Goal: Check status: Check status

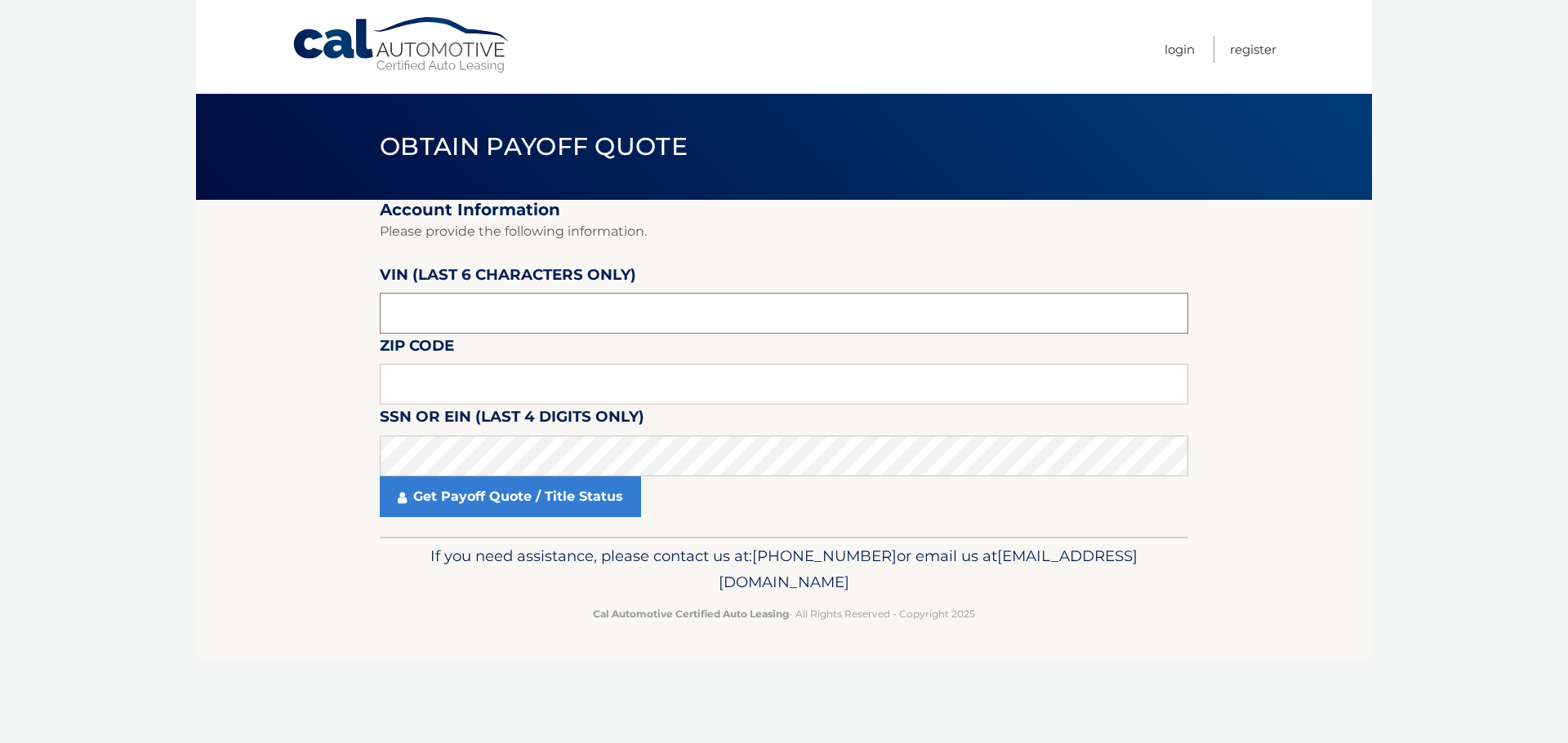
click at [460, 313] on input "text" at bounding box center [784, 313] width 808 height 41
type input "460182"
click at [424, 370] on input "text" at bounding box center [784, 384] width 808 height 41
type input "33334"
click button "For Originating Dealer" at bounding box center [0, 0] width 0 height 0
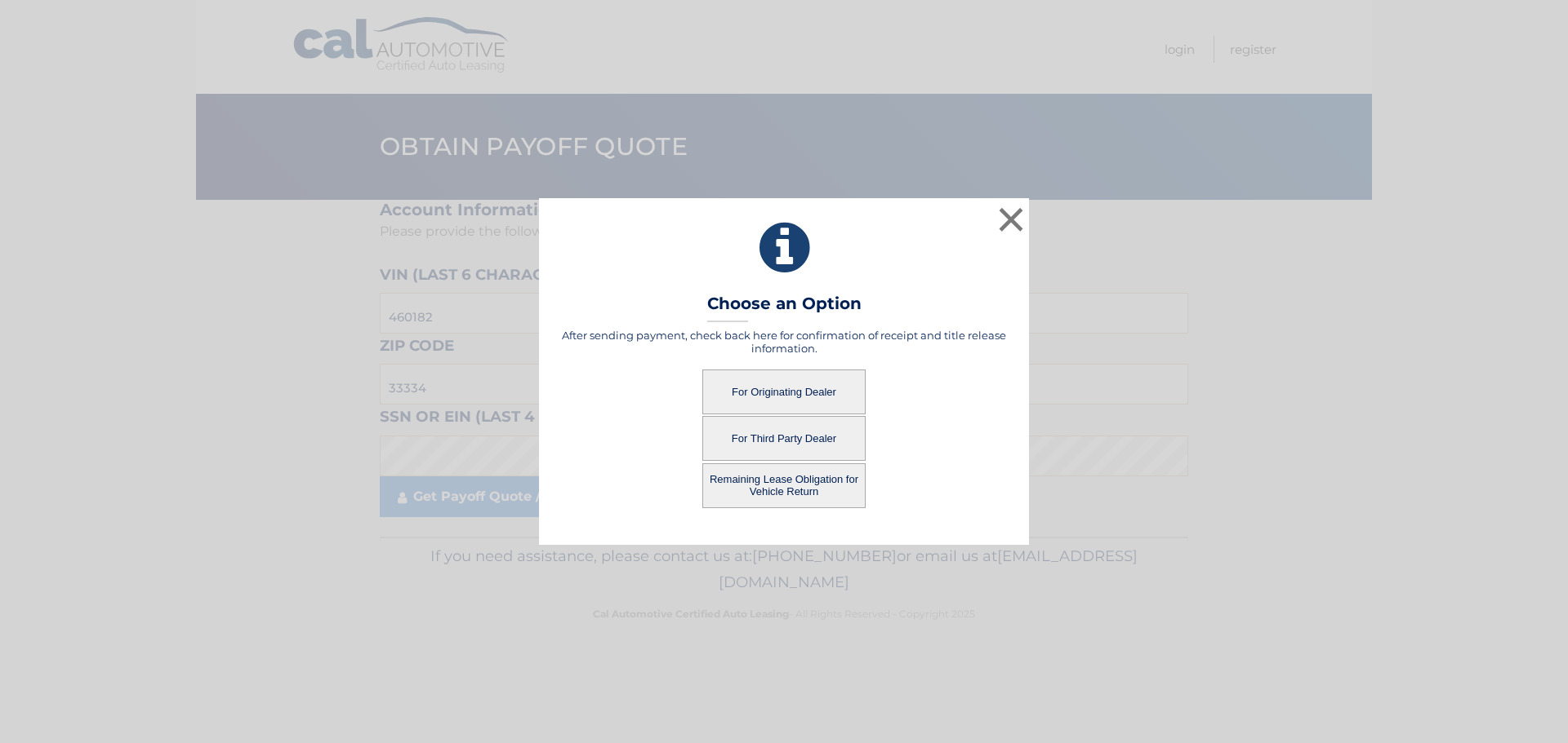
click at [815, 399] on button "For Originating Dealer" at bounding box center [784, 392] width 163 height 45
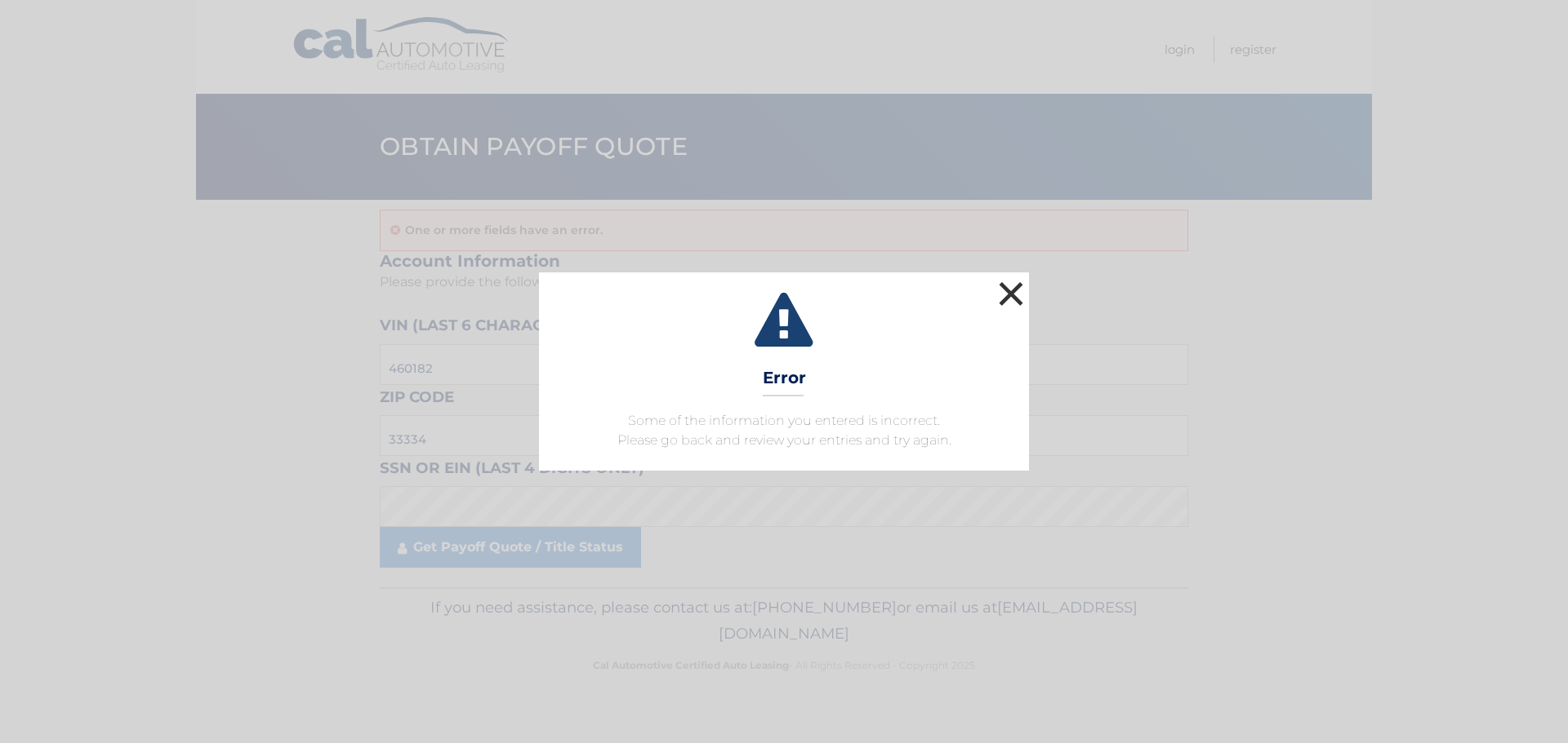
click at [1013, 295] on button "×" at bounding box center [1011, 294] width 33 height 33
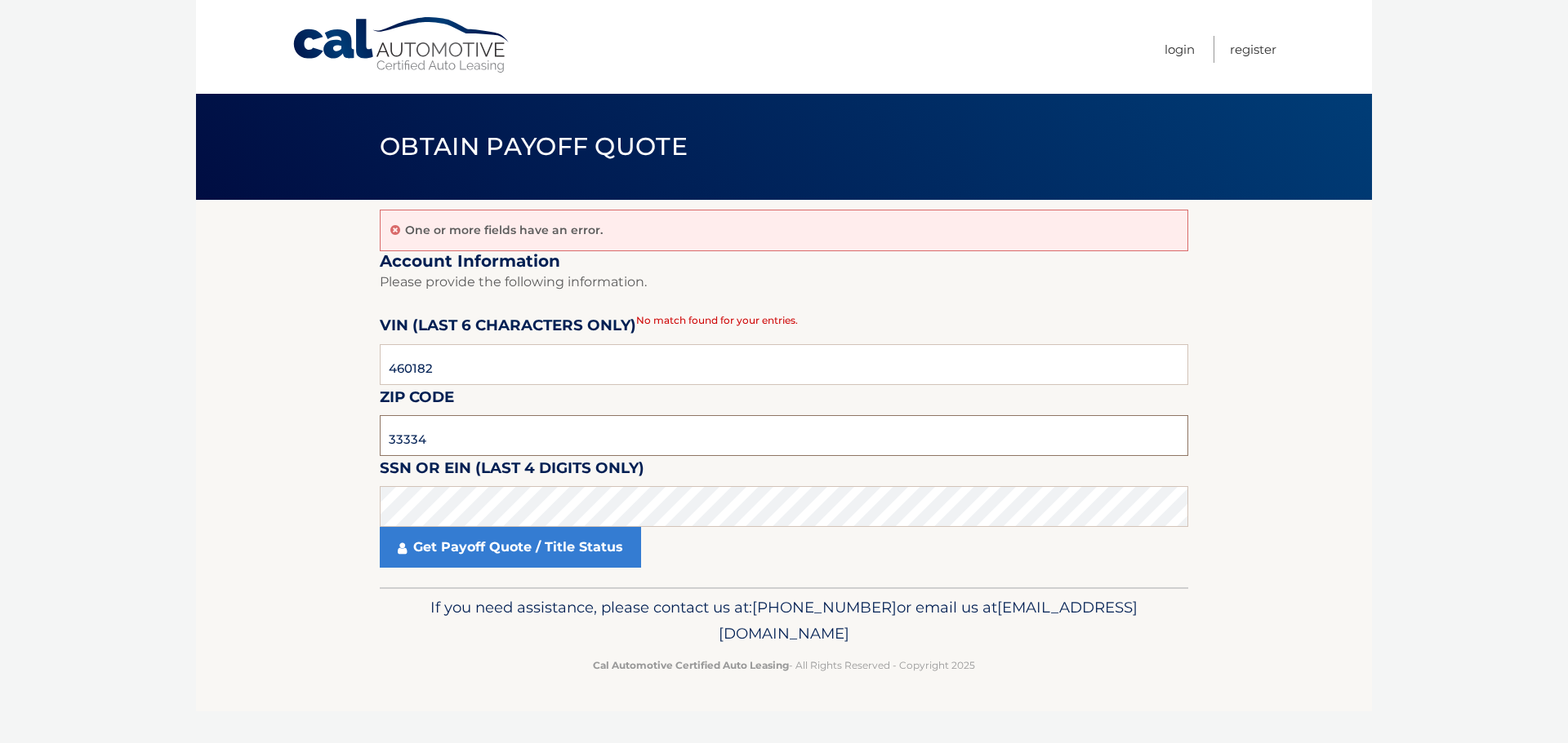
drag, startPoint x: 415, startPoint y: 435, endPoint x: 405, endPoint y: 427, distance: 12.8
click at [409, 435] on input "33334" at bounding box center [784, 435] width 808 height 41
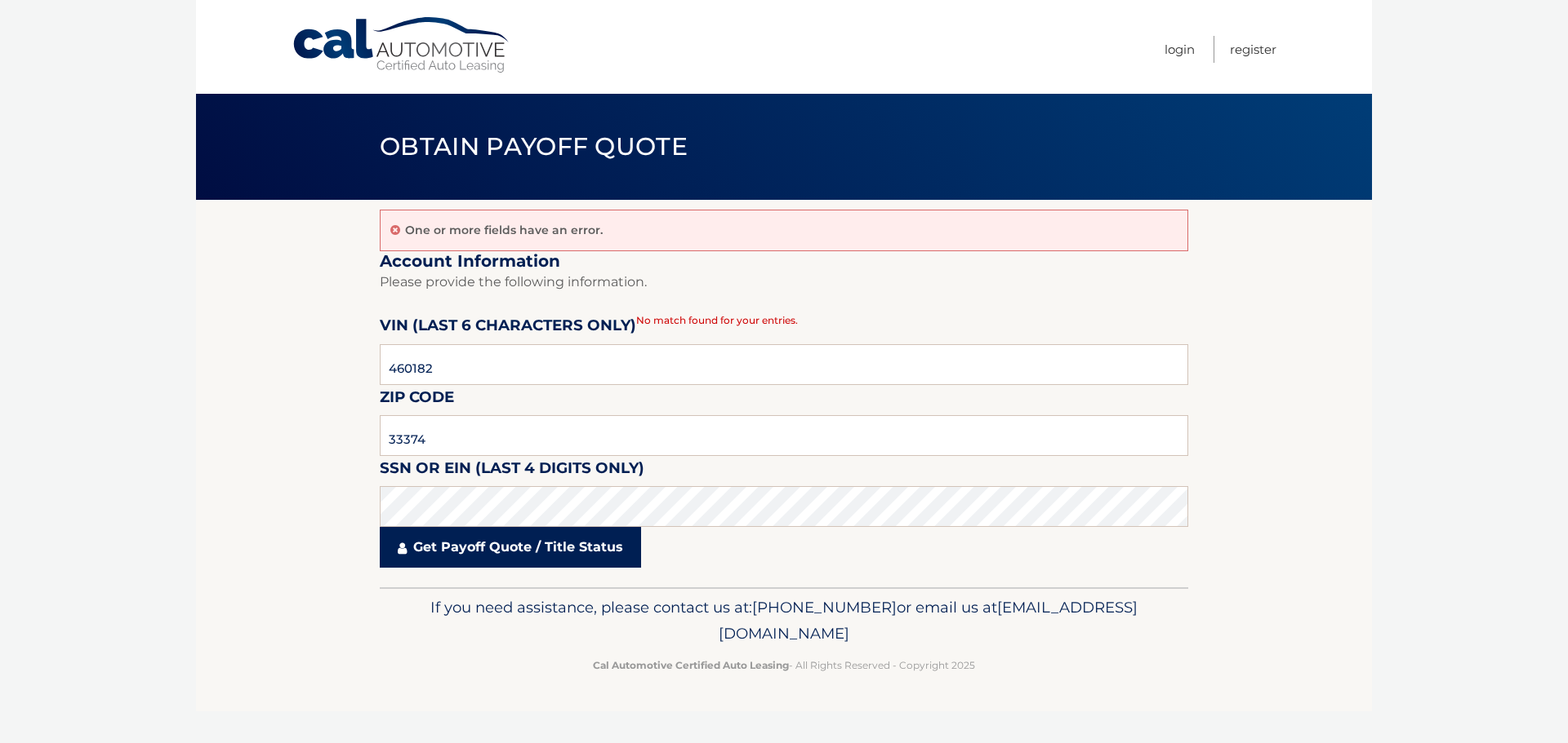
click at [505, 548] on link "Get Payoff Quote / Title Status" at bounding box center [510, 547] width 261 height 41
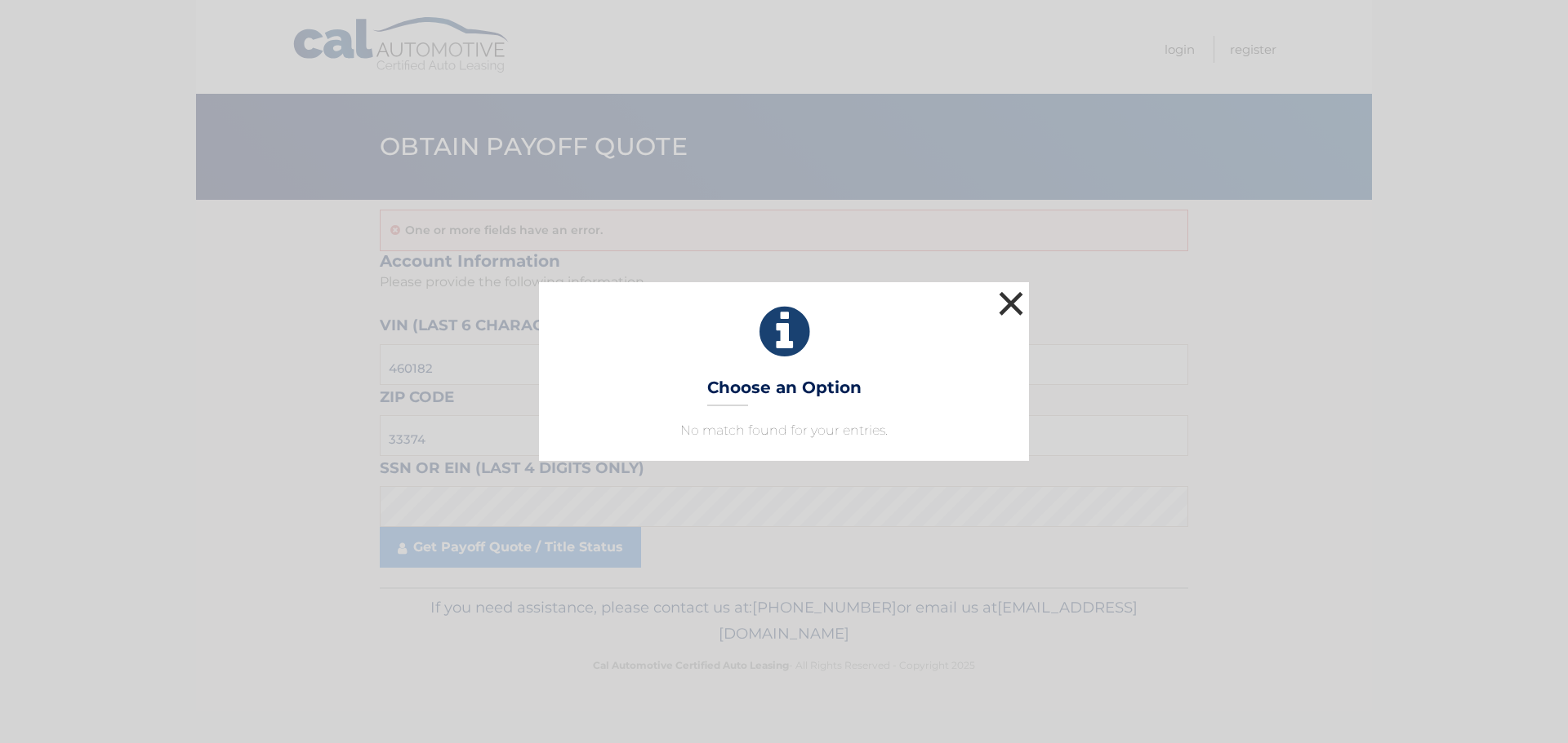
click at [1019, 307] on button "×" at bounding box center [1011, 303] width 33 height 33
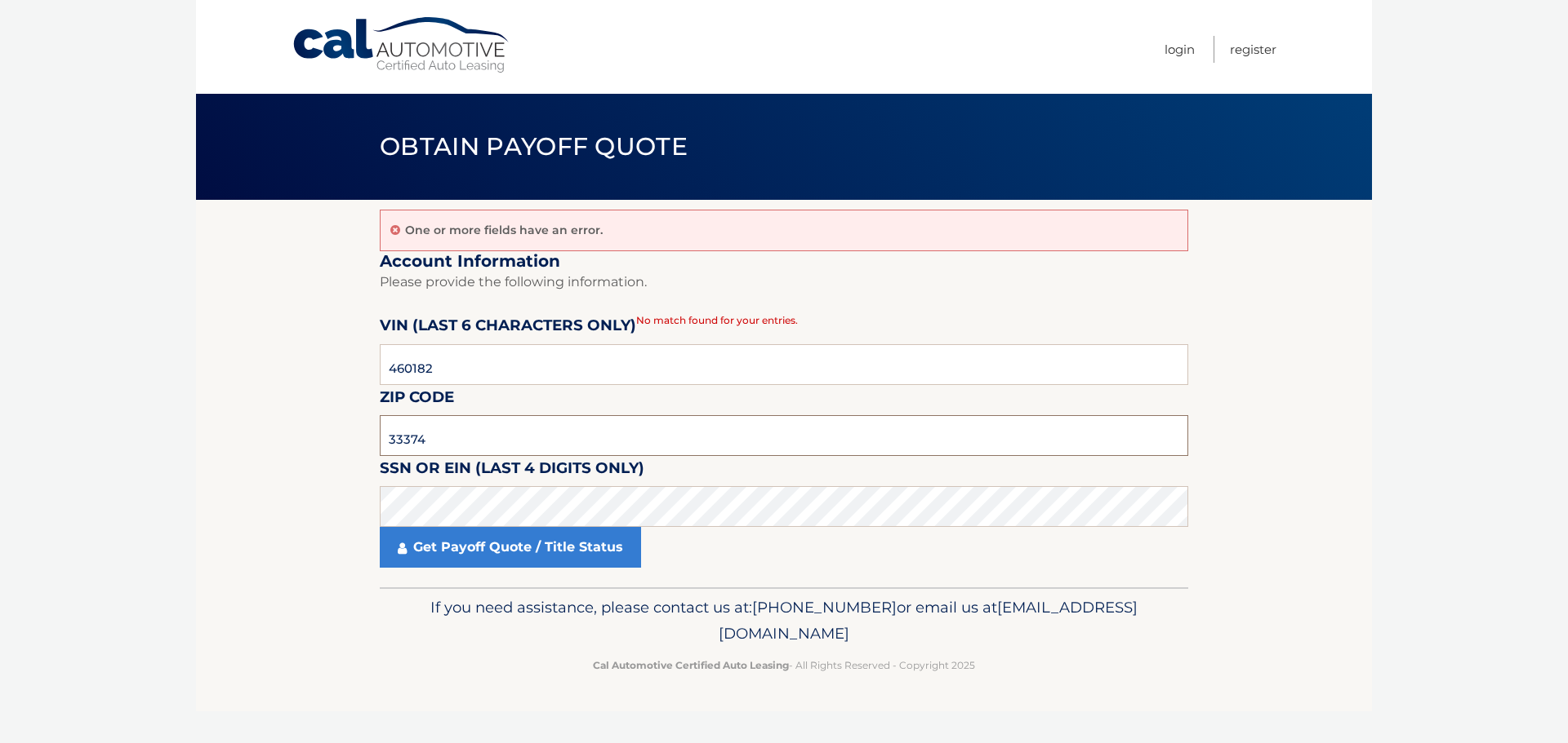
click at [467, 434] on input "33374" at bounding box center [784, 435] width 808 height 41
click at [474, 430] on input "33374" at bounding box center [784, 435] width 808 height 41
drag, startPoint x: 474, startPoint y: 430, endPoint x: 320, endPoint y: 432, distance: 154.0
click at [320, 432] on section "One or more fields have an error. Account Information Please provide the follow…" at bounding box center [784, 394] width 1176 height 388
click at [509, 381] on input "460182" at bounding box center [784, 364] width 808 height 41
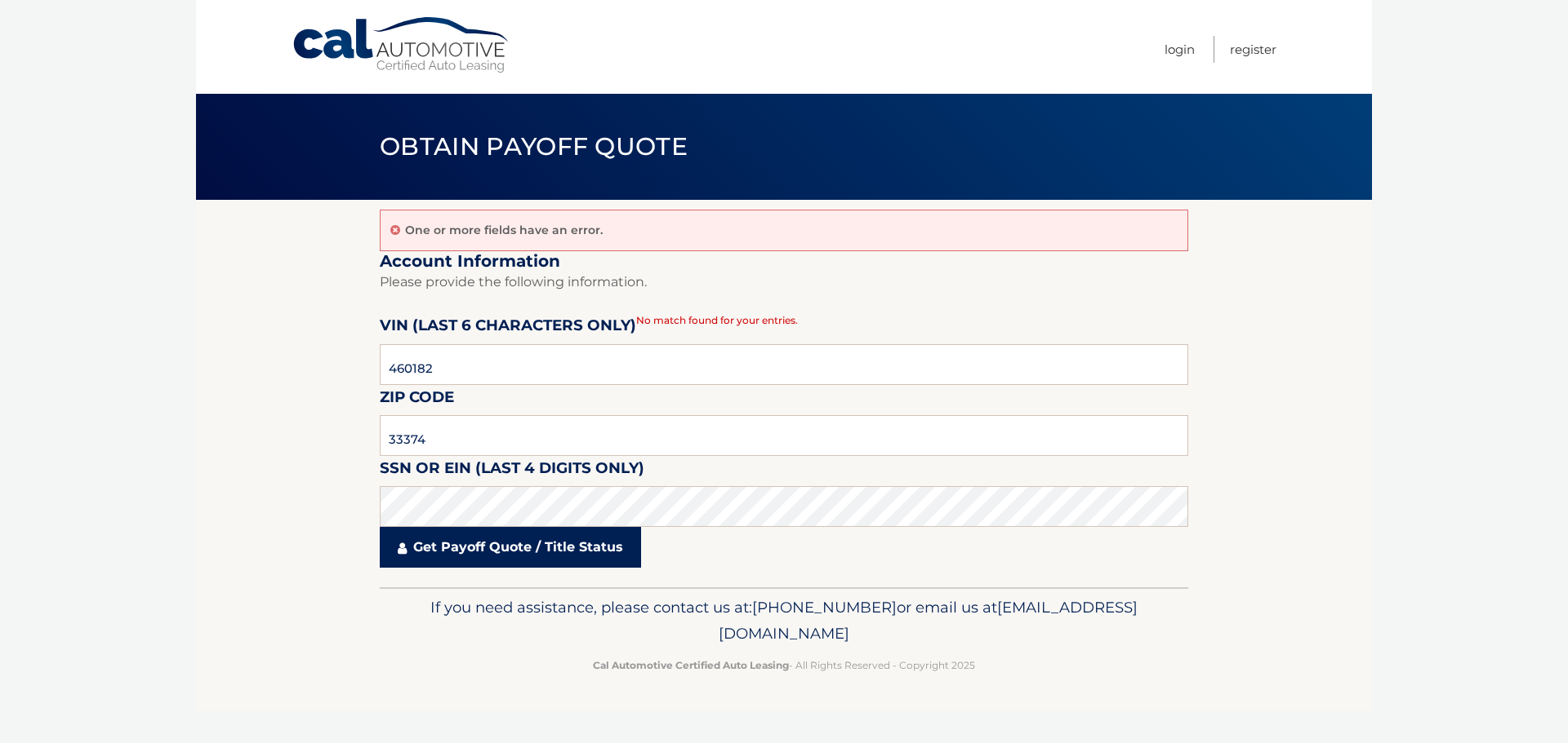
click at [484, 551] on link "Get Payoff Quote / Title Status" at bounding box center [510, 547] width 261 height 41
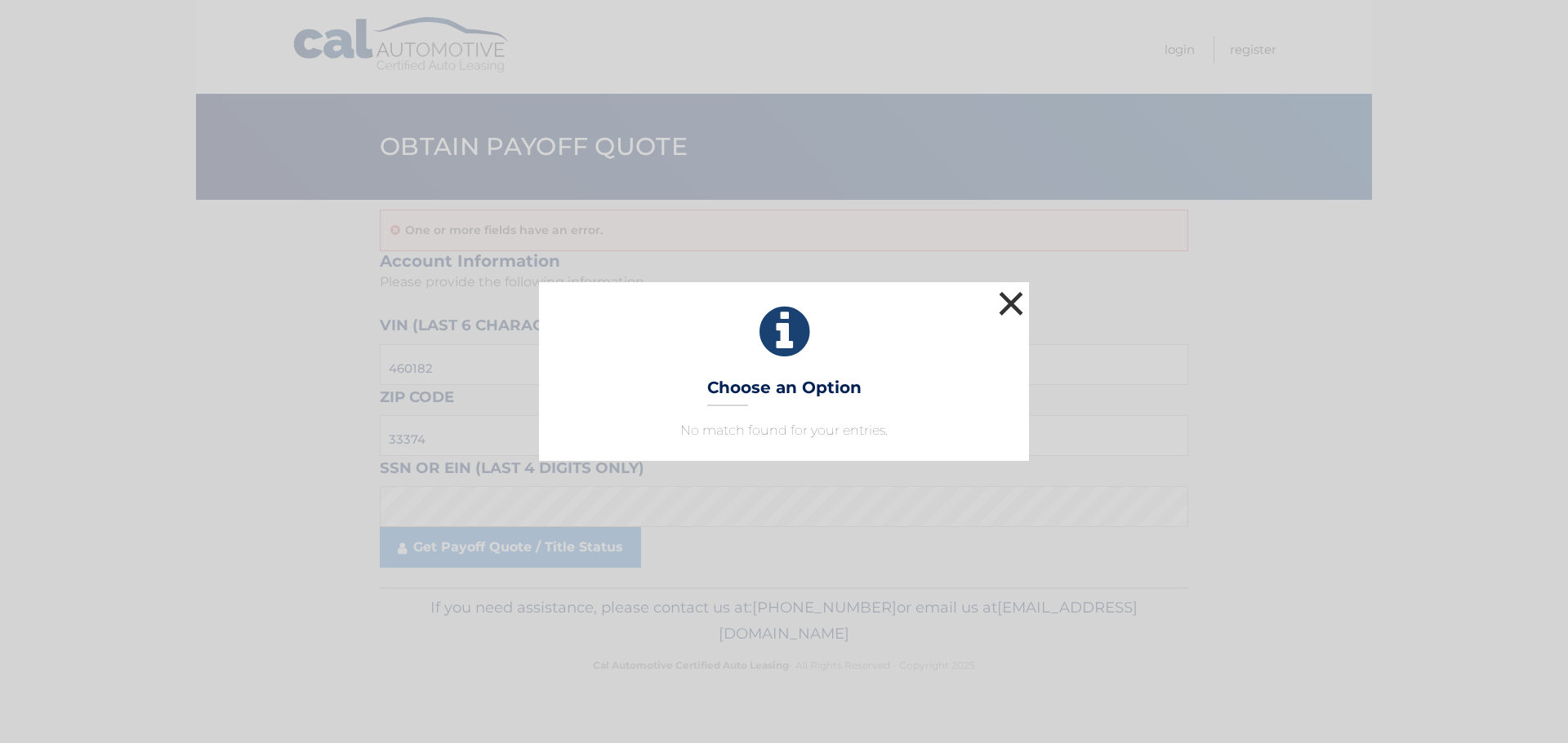
click at [1006, 308] on button "×" at bounding box center [1011, 303] width 33 height 33
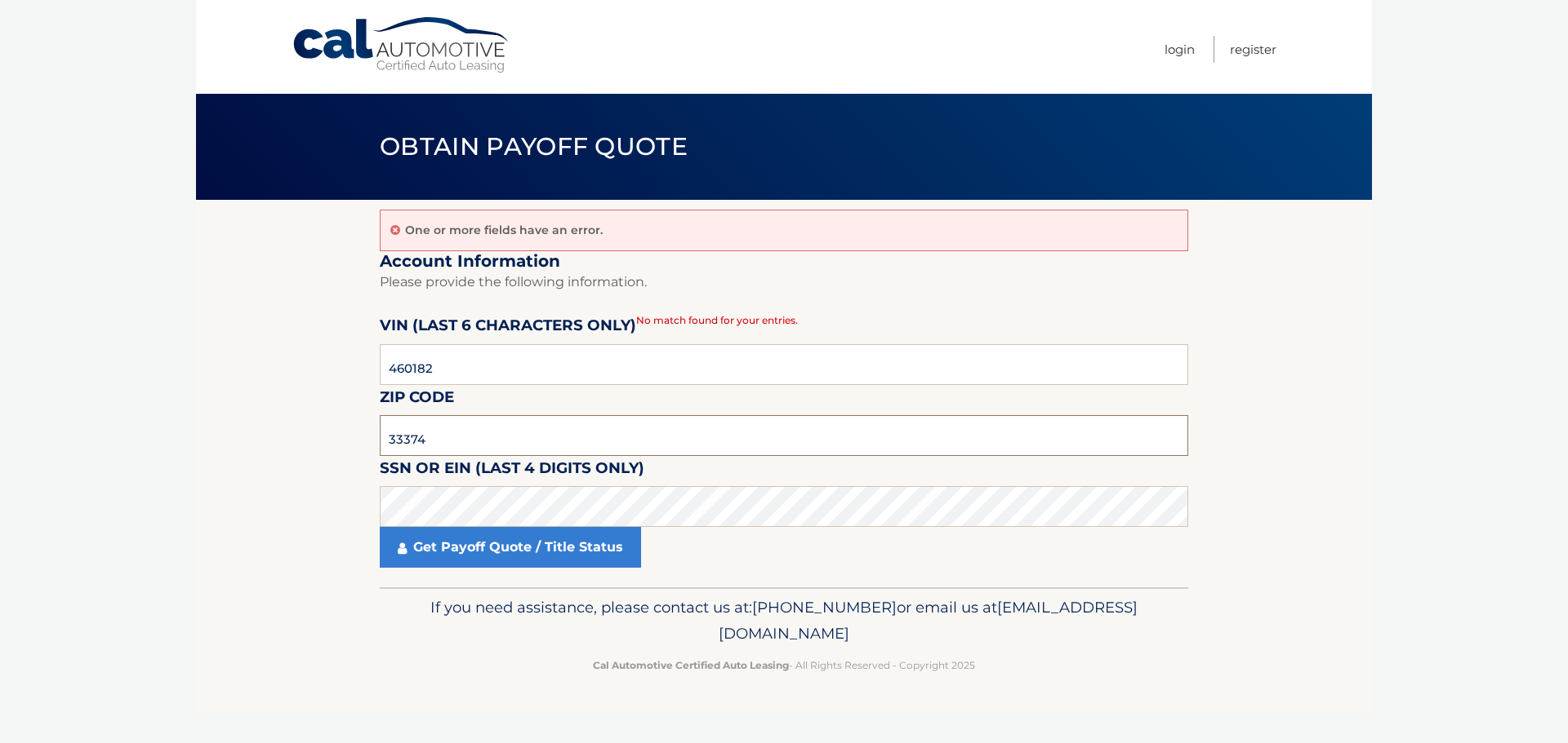
drag, startPoint x: 433, startPoint y: 442, endPoint x: 409, endPoint y: 439, distance: 24.2
click at [409, 439] on input "33374" at bounding box center [784, 435] width 808 height 41
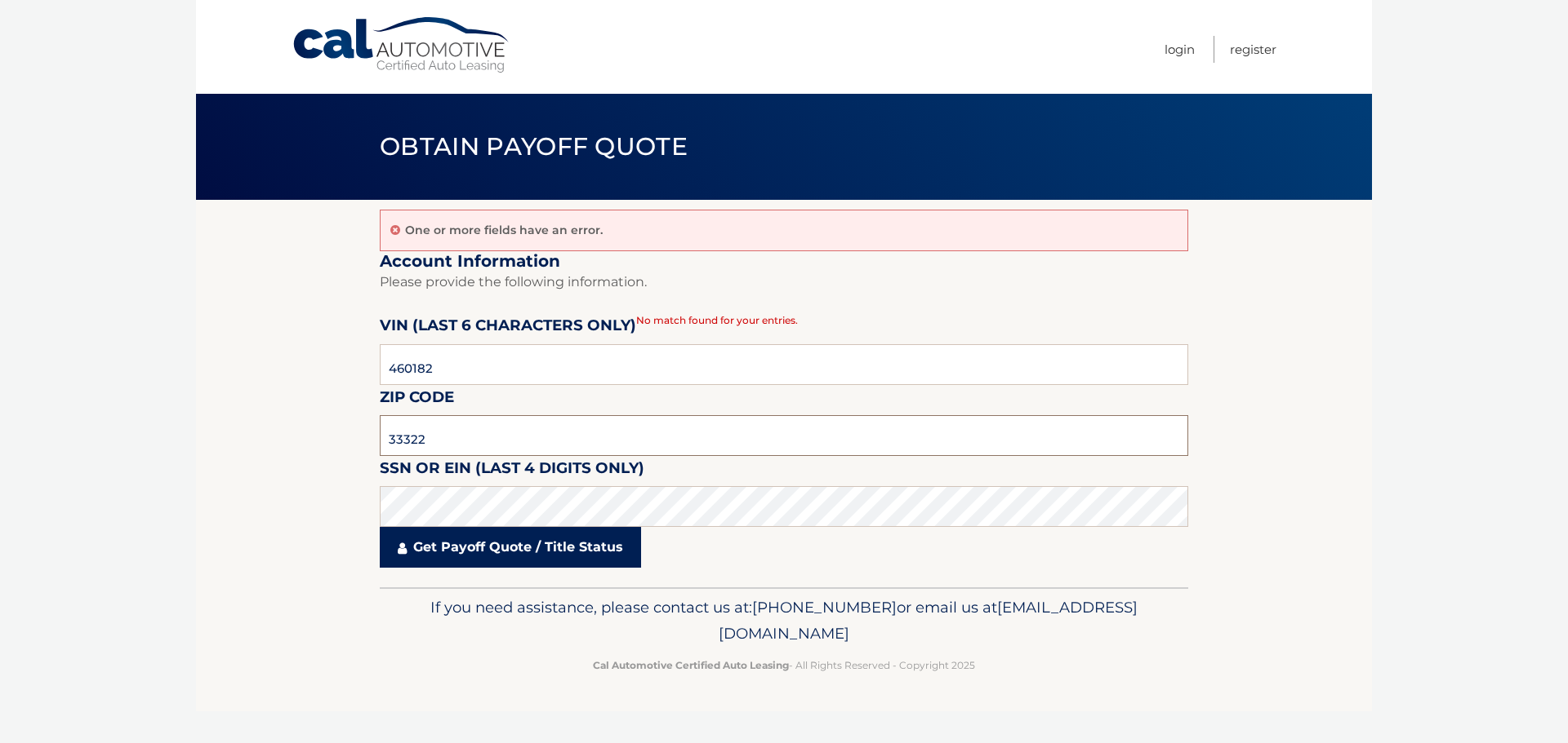
type input "33322"
click at [456, 566] on link "Get Payoff Quote / Title Status" at bounding box center [510, 547] width 261 height 41
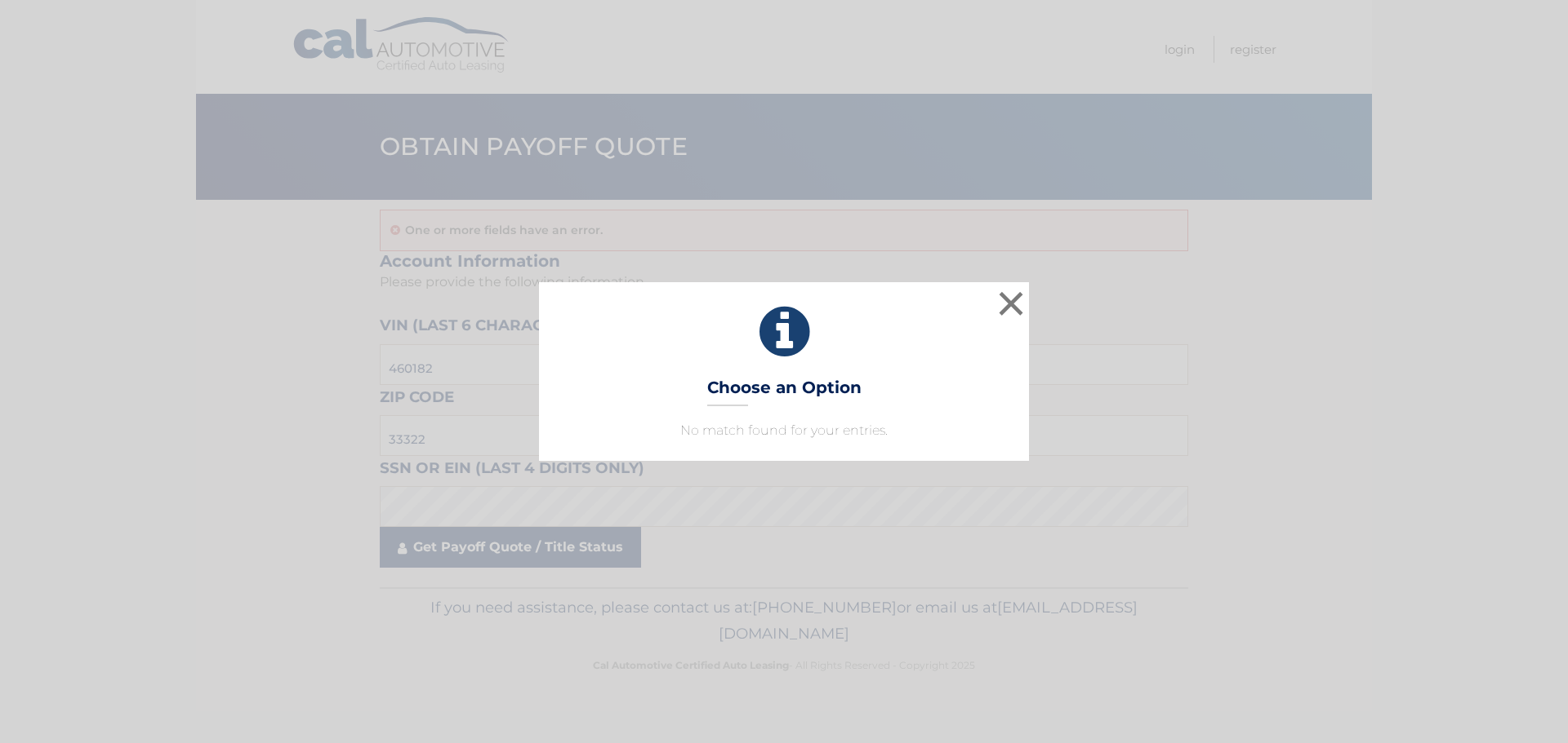
click at [466, 550] on div "× Choose an Option No match found for your entries. This is what you see on sec…" at bounding box center [784, 372] width 1568 height 743
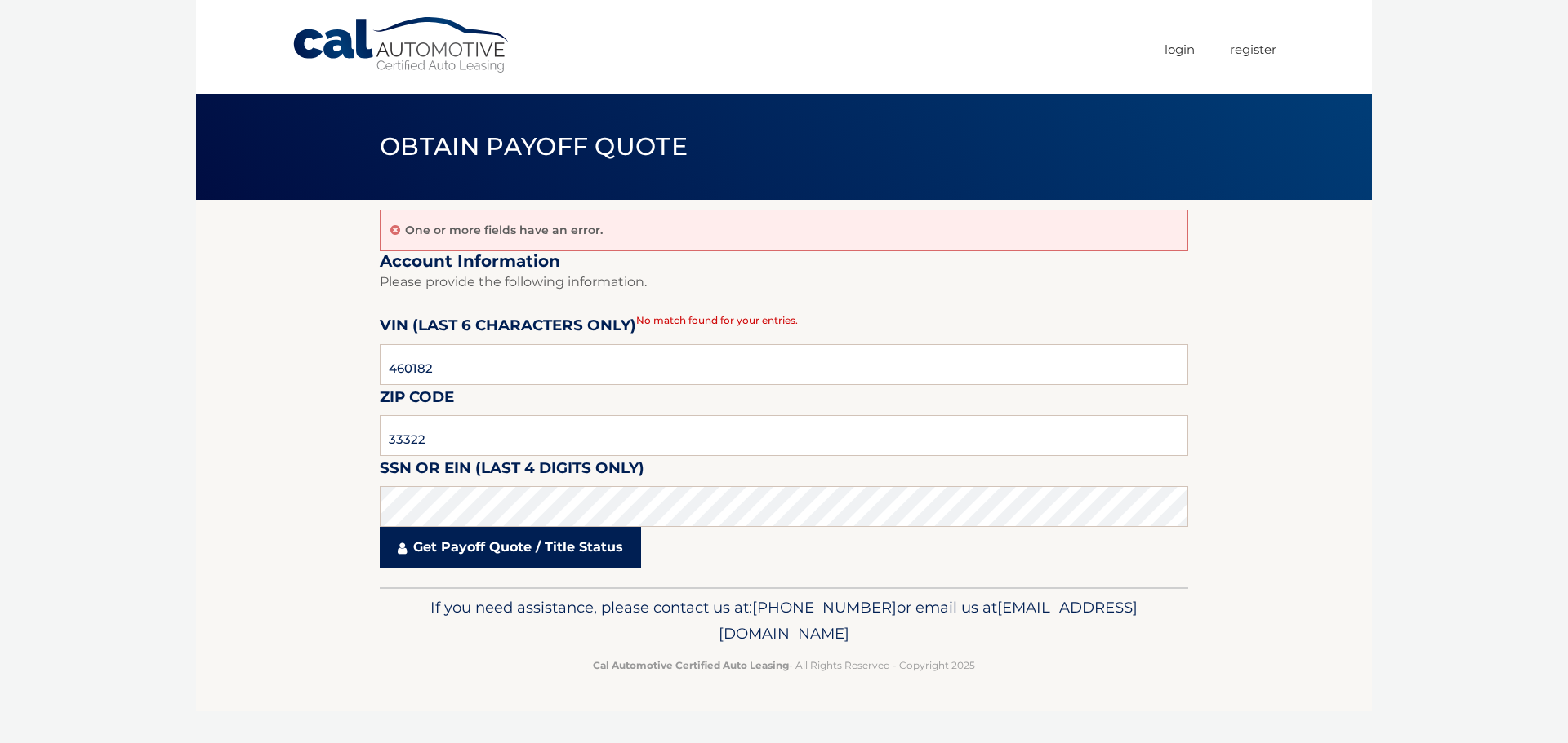
click at [529, 545] on link "Get Payoff Quote / Title Status" at bounding box center [510, 547] width 261 height 41
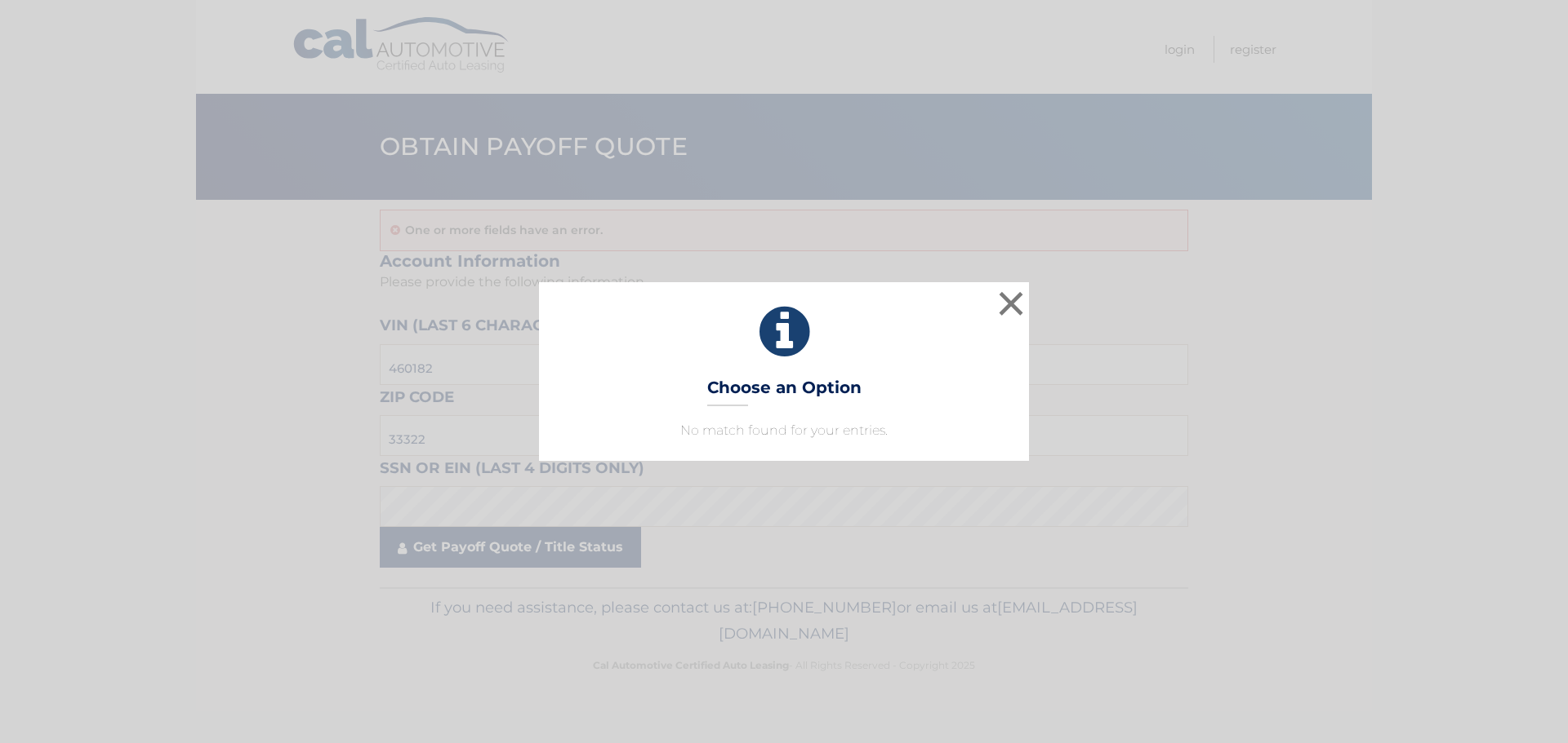
click at [529, 545] on div "× Choose an Option No match found for your entries. This is what you see on sec…" at bounding box center [784, 372] width 1568 height 743
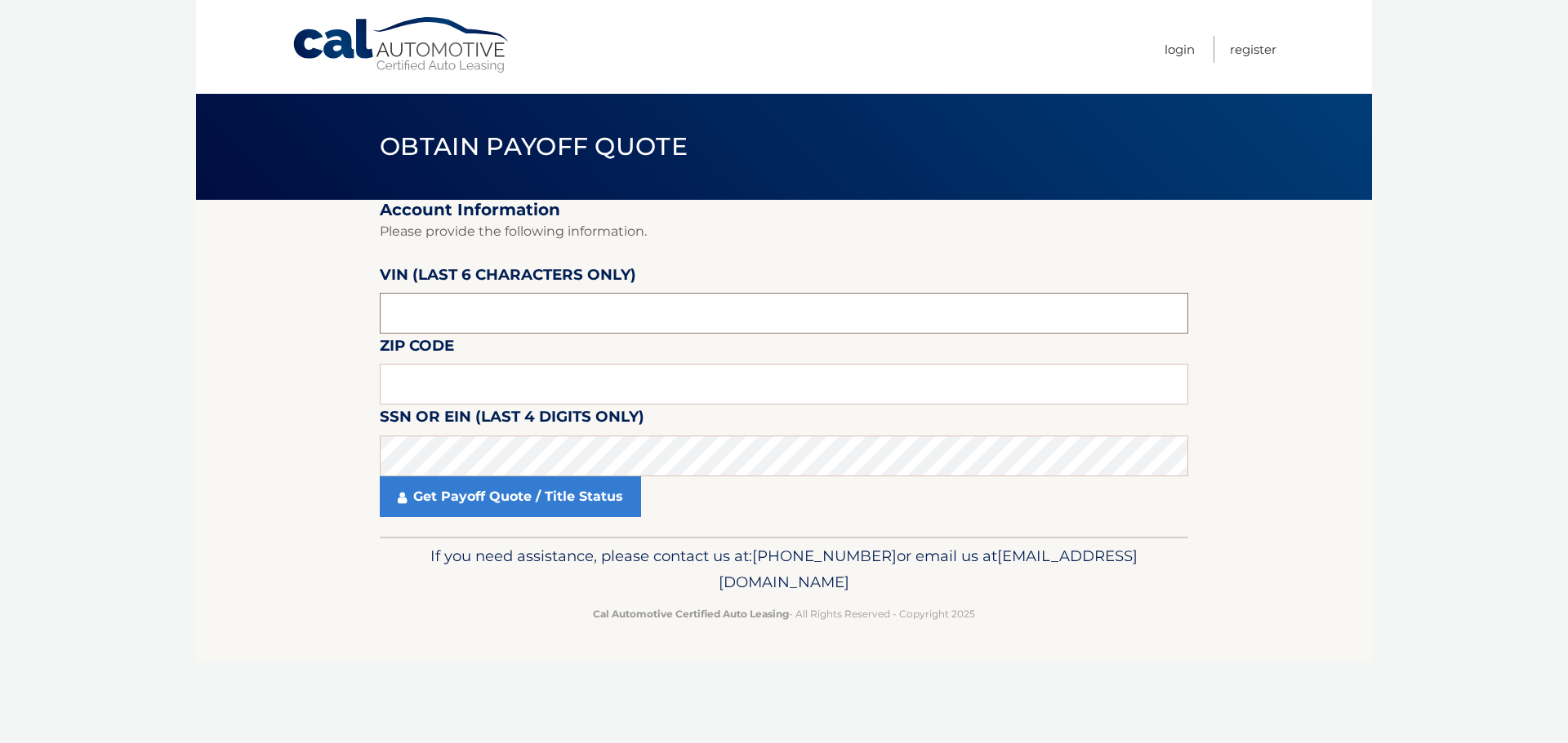
click at [460, 318] on input "text" at bounding box center [784, 313] width 808 height 41
type input "460182"
click at [431, 379] on input "text" at bounding box center [784, 384] width 808 height 41
click at [466, 433] on label "SSN or EIN (last 4 digits only)" at bounding box center [512, 420] width 264 height 30
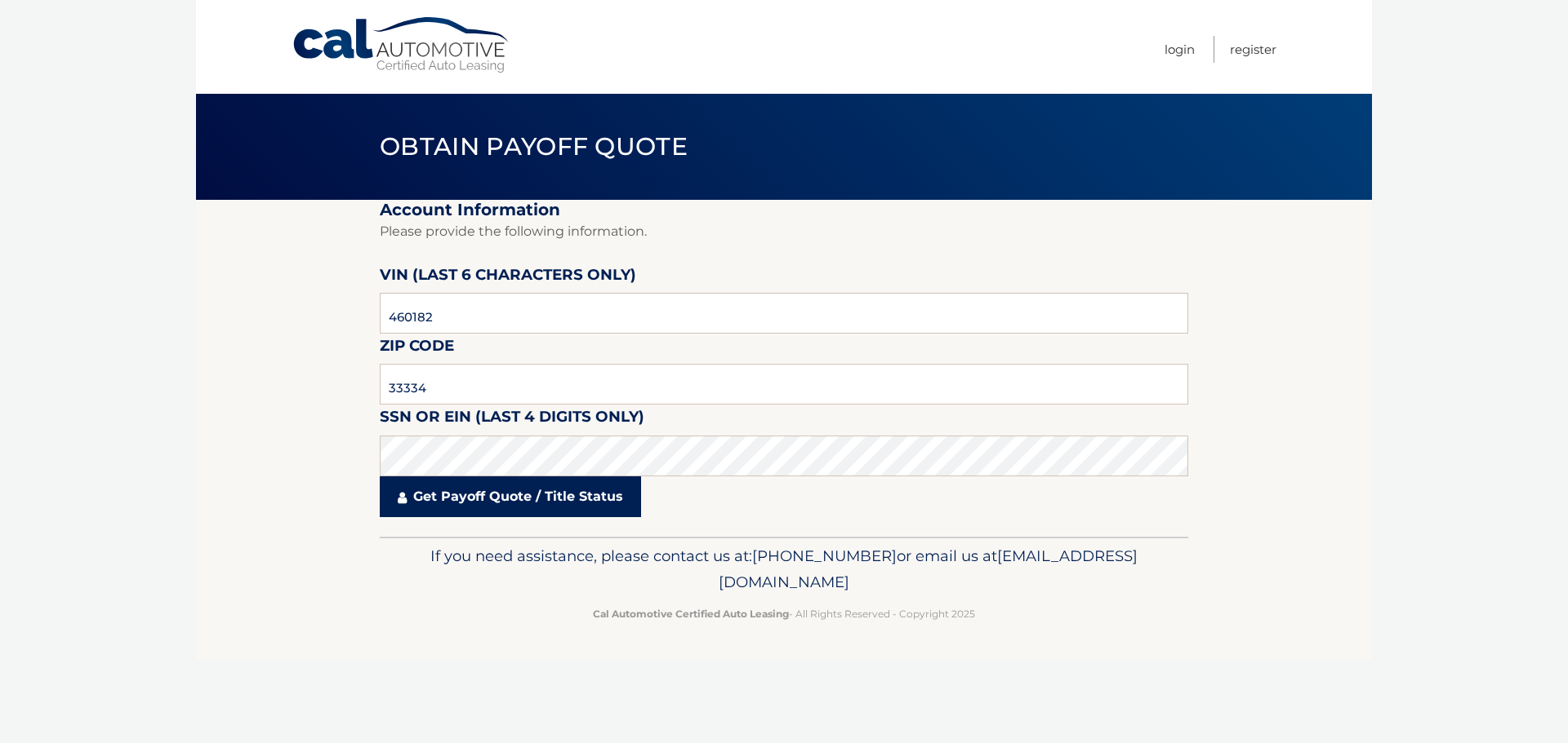
click at [429, 498] on link "Get Payoff Quote / Title Status" at bounding box center [510, 496] width 261 height 41
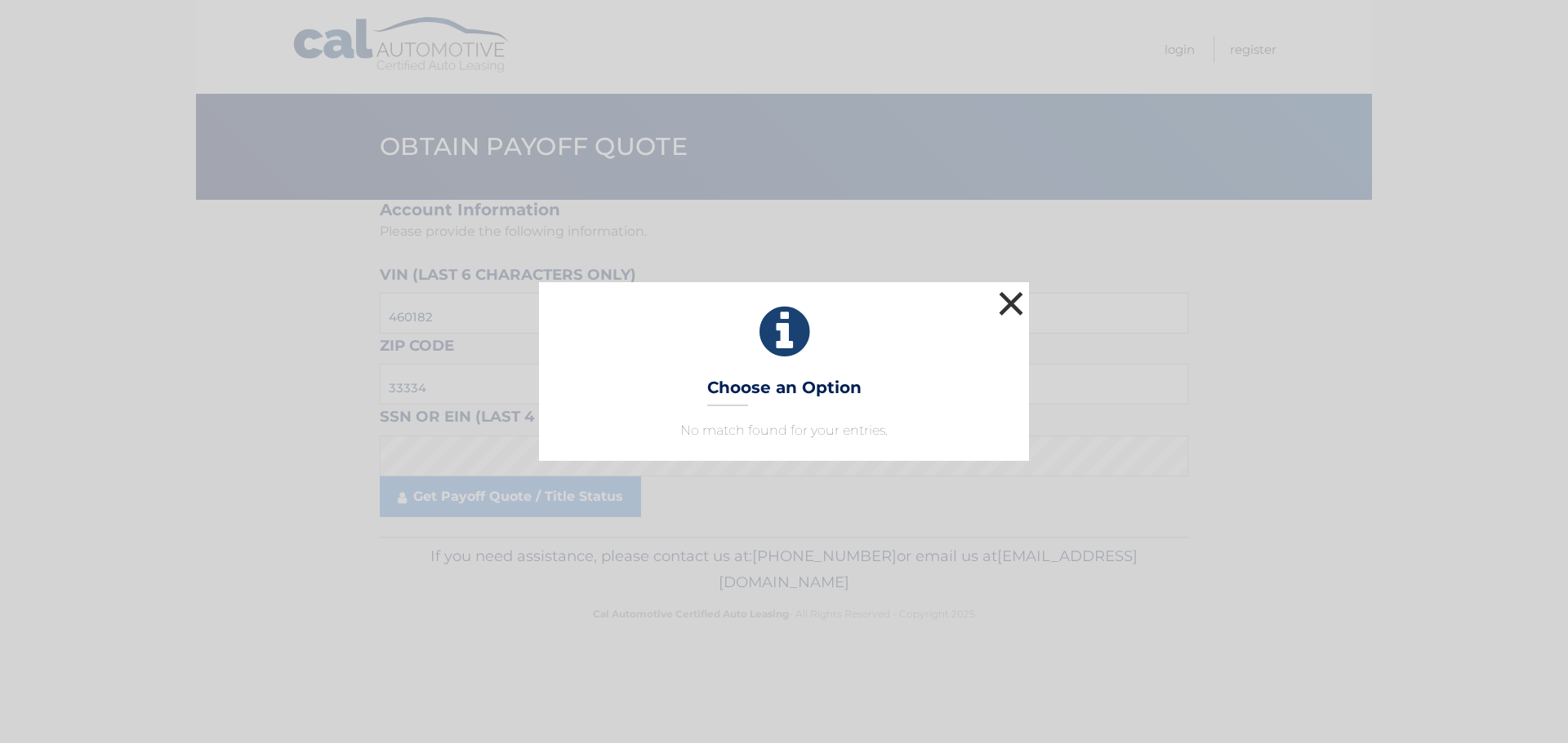
click at [1010, 304] on button "×" at bounding box center [1011, 303] width 33 height 33
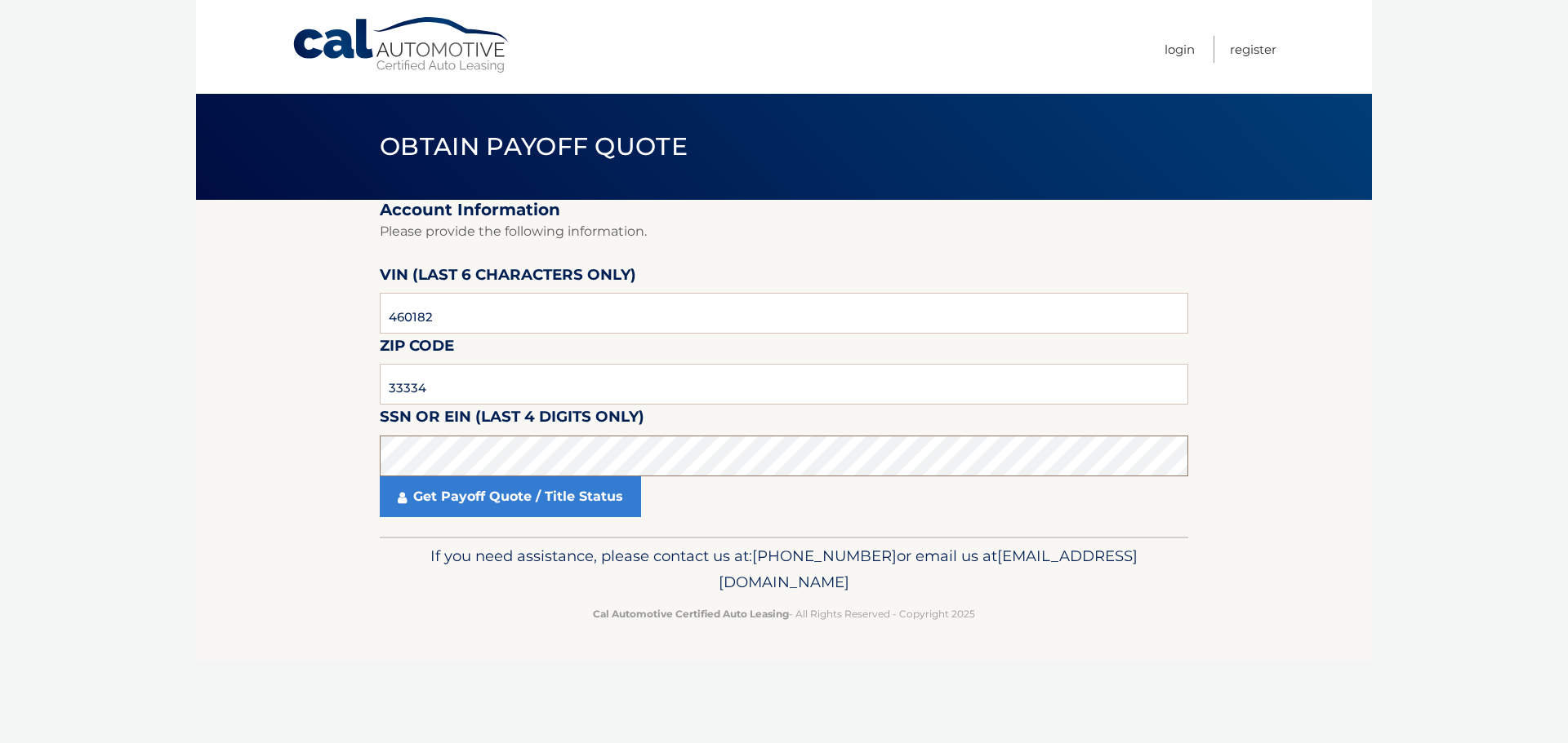
click at [333, 467] on section "Account Information Please provide the following information. VIN (last 6 chara…" at bounding box center [784, 369] width 1176 height 337
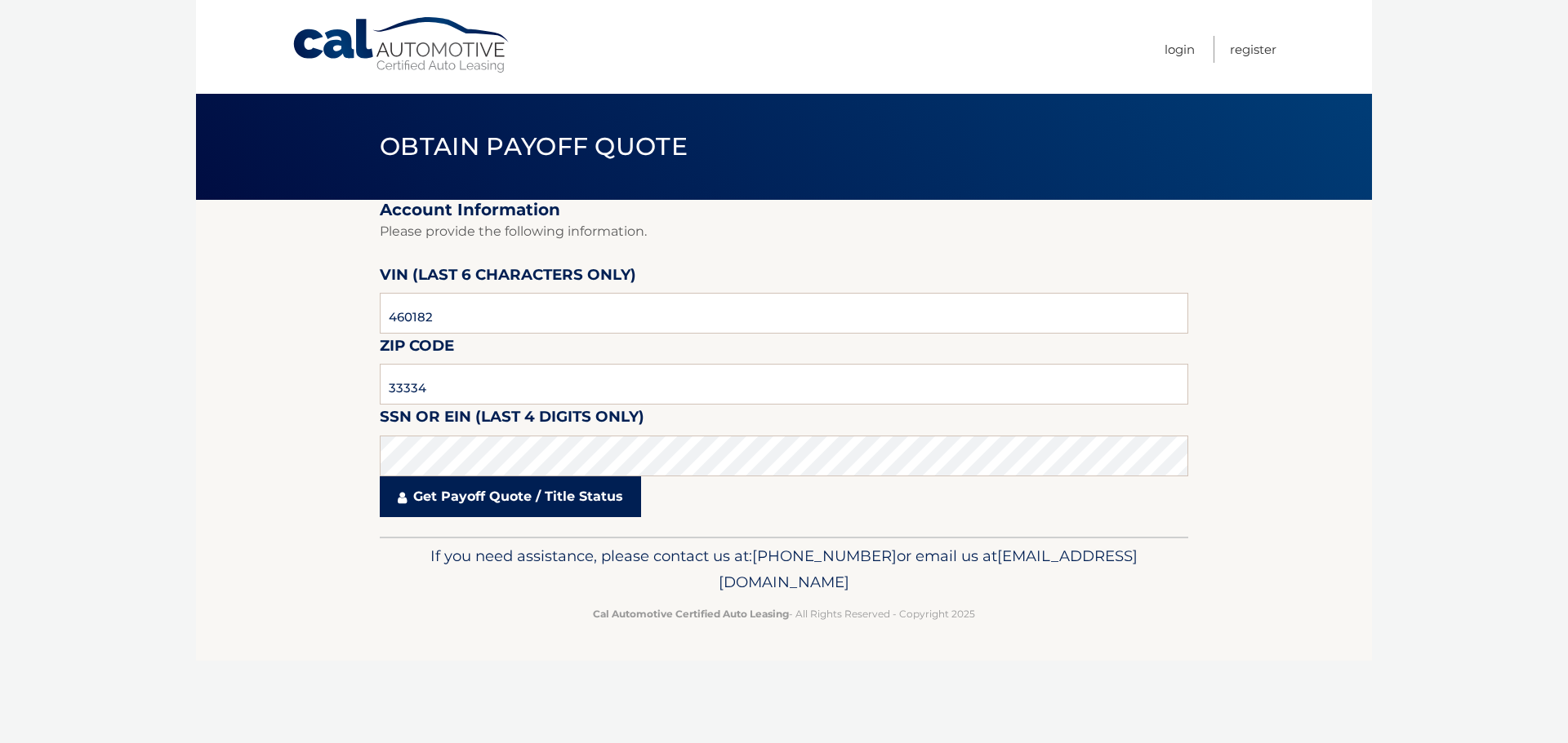
click at [515, 496] on link "Get Payoff Quote / Title Status" at bounding box center [510, 496] width 261 height 41
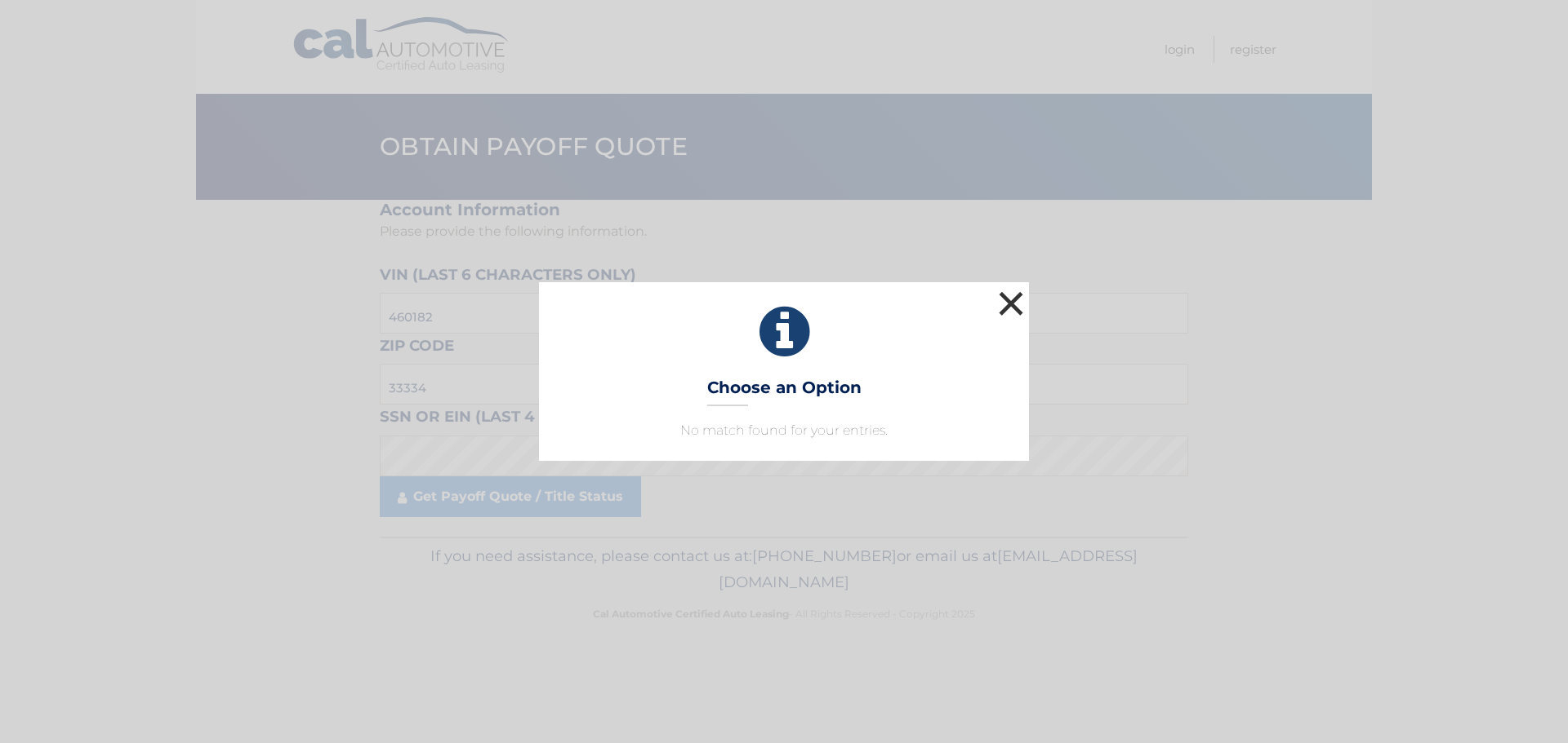
click at [1021, 309] on button "×" at bounding box center [1011, 303] width 33 height 33
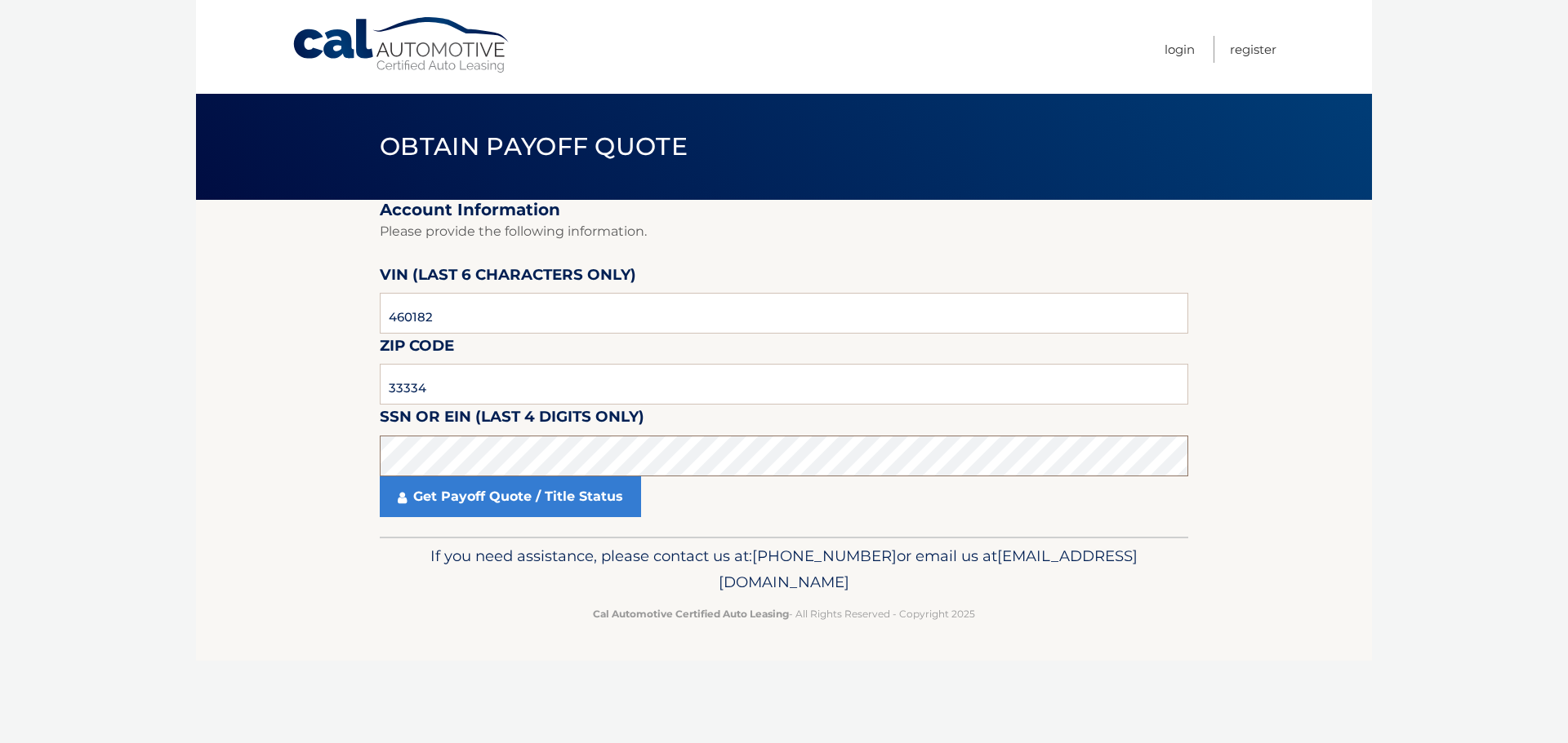
click at [317, 463] on section "Account Information Please provide the following information. VIN (last 6 chara…" at bounding box center [784, 369] width 1176 height 337
click at [460, 381] on input "33334" at bounding box center [784, 384] width 808 height 41
drag, startPoint x: 413, startPoint y: 382, endPoint x: 448, endPoint y: 389, distance: 35.7
click at [448, 389] on input "33334" at bounding box center [784, 384] width 808 height 41
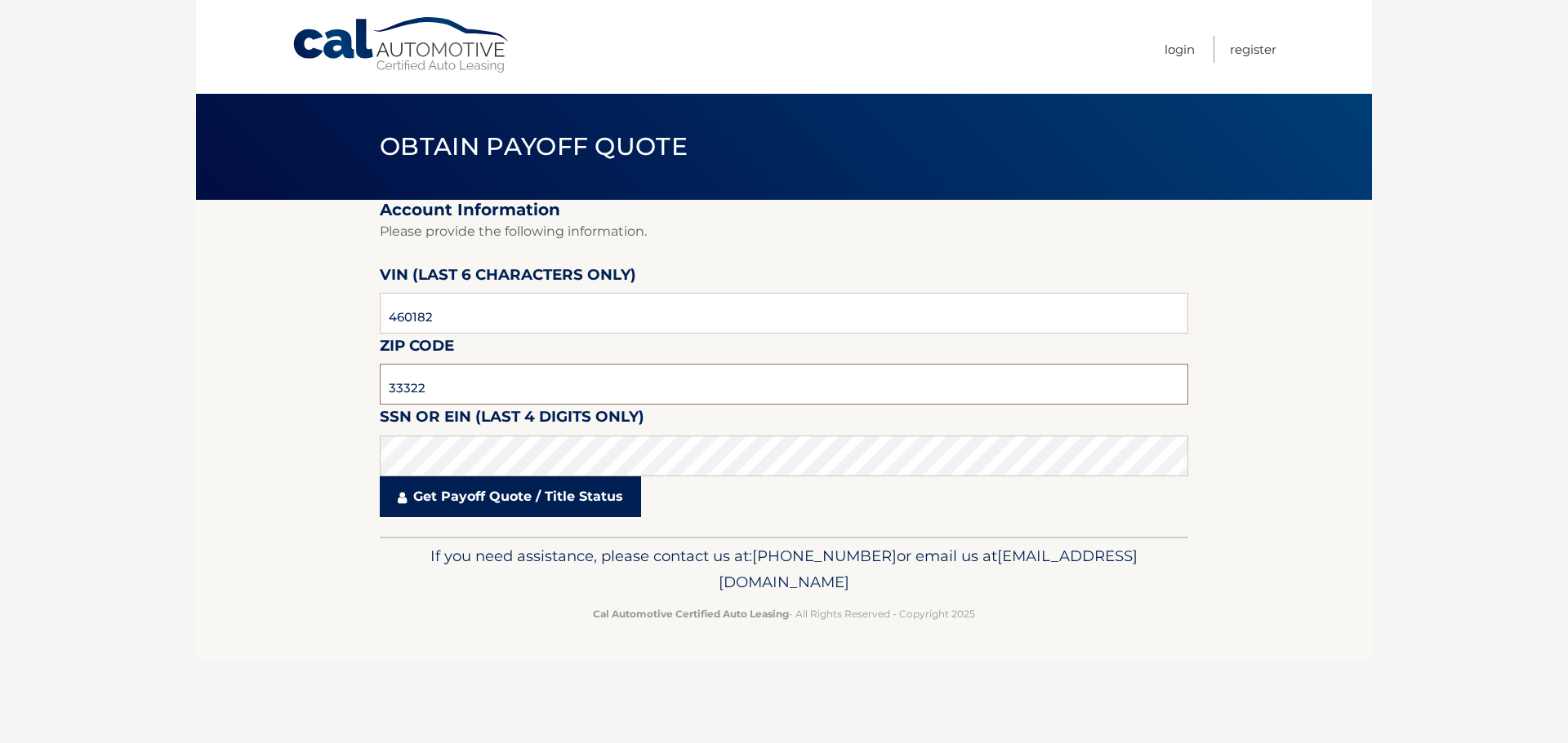
type input "33322"
click at [450, 495] on link "Get Payoff Quote / Title Status" at bounding box center [510, 496] width 261 height 41
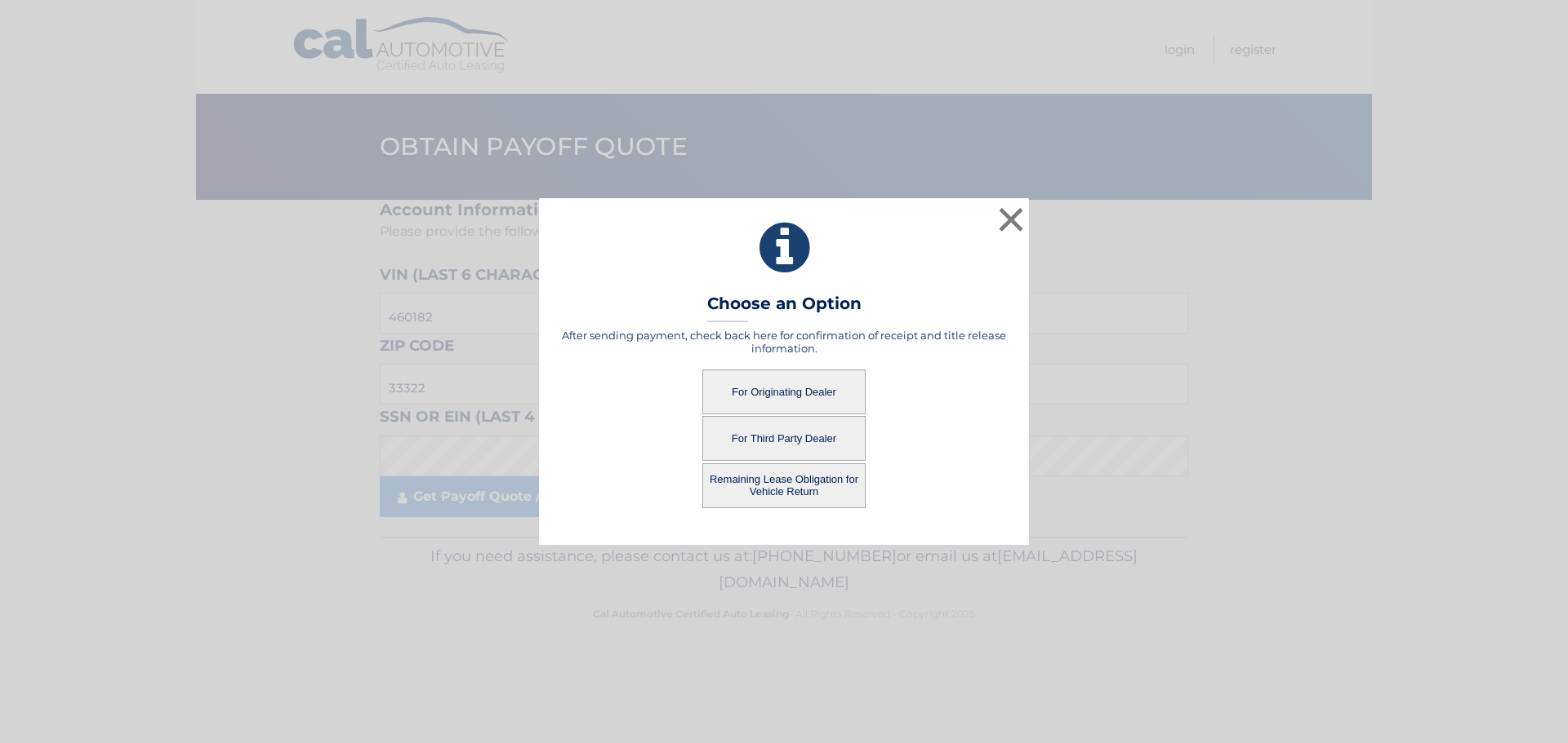
click at [774, 395] on button "For Originating Dealer" at bounding box center [784, 392] width 163 height 45
click at [801, 389] on button "For Originating Dealer" at bounding box center [784, 392] width 163 height 45
